Goal: Information Seeking & Learning: Learn about a topic

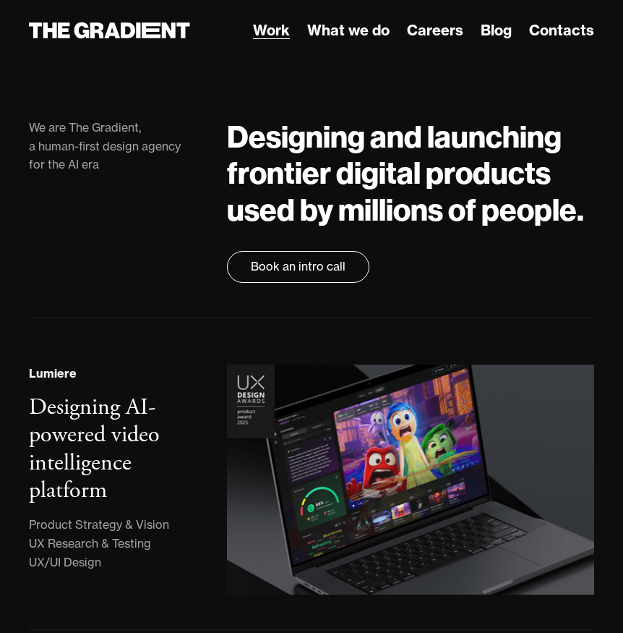
click at [276, 33] on link "Work" at bounding box center [271, 31] width 37 height 22
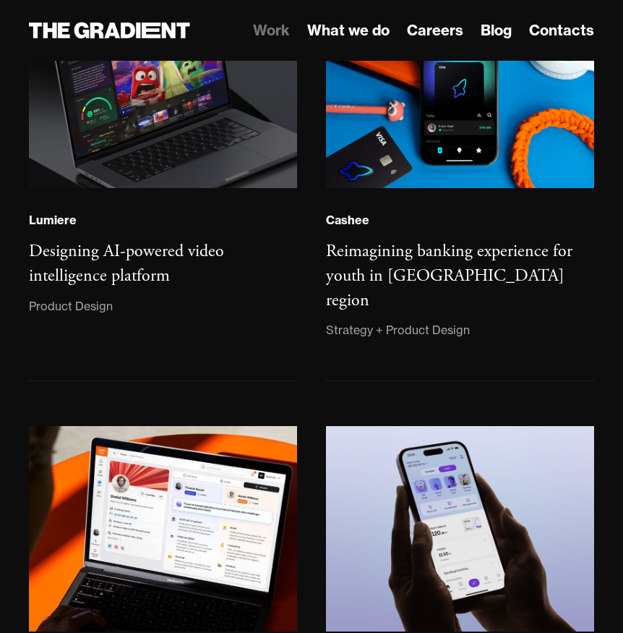
scroll to position [290, 0]
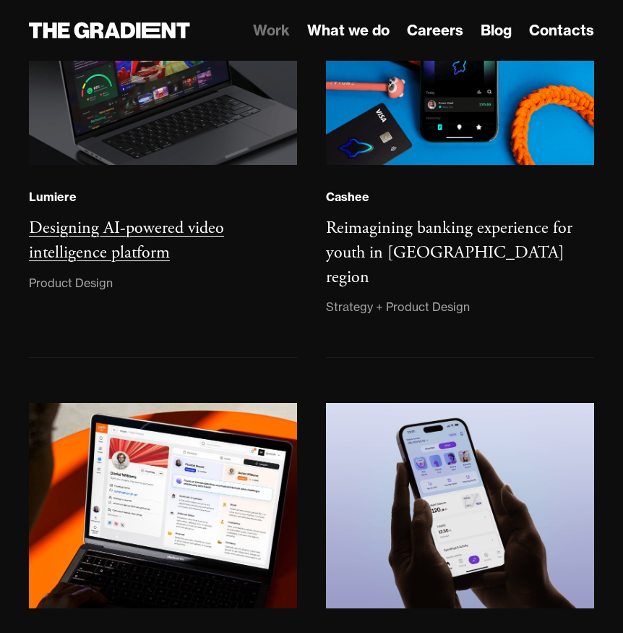
click at [139, 231] on h3 "Designing AI-powered video intelligence platform" at bounding box center [126, 240] width 195 height 46
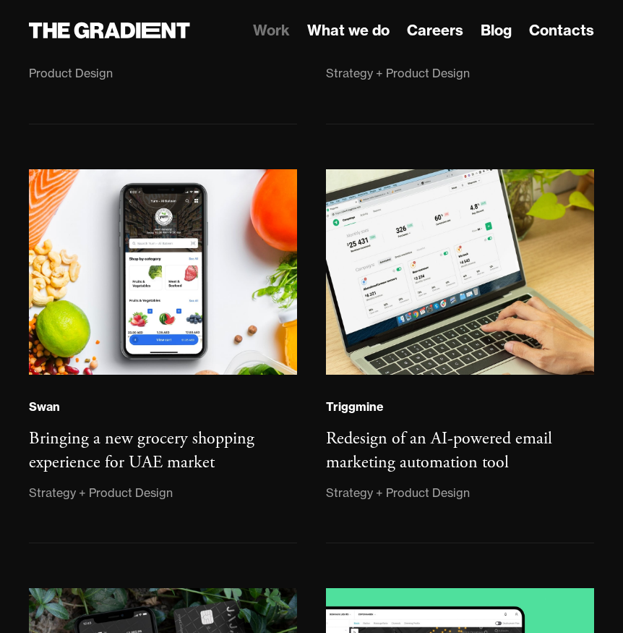
scroll to position [1369, 0]
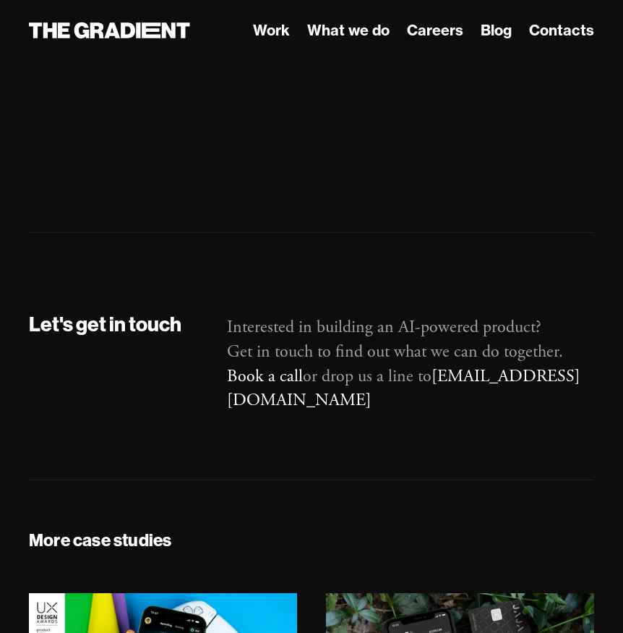
scroll to position [6799, 0]
